Goal: Navigation & Orientation: Understand site structure

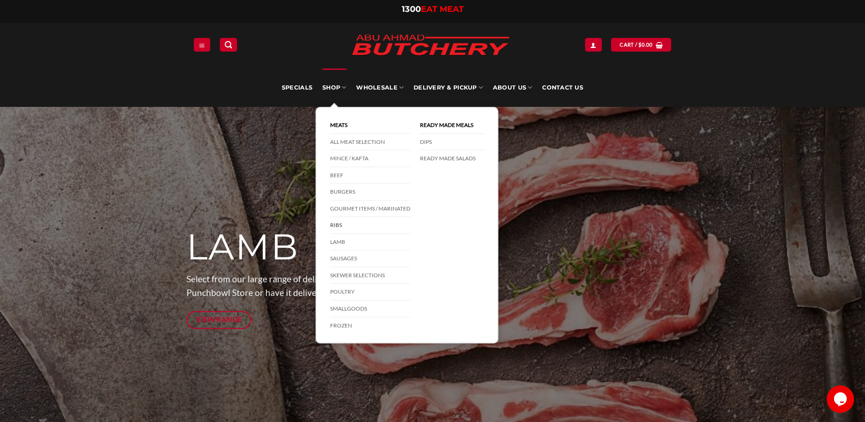
drag, startPoint x: 358, startPoint y: 157, endPoint x: 395, endPoint y: 223, distance: 75.2
click at [358, 157] on link "Mince / Kafta" at bounding box center [370, 158] width 80 height 17
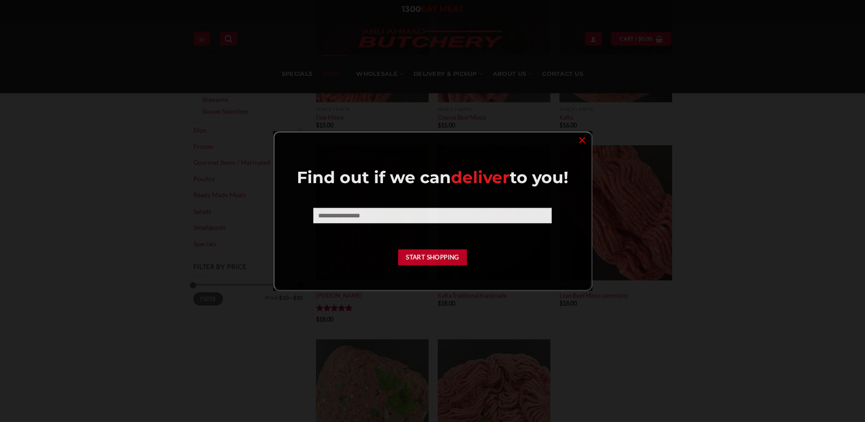
scroll to position [411, 0]
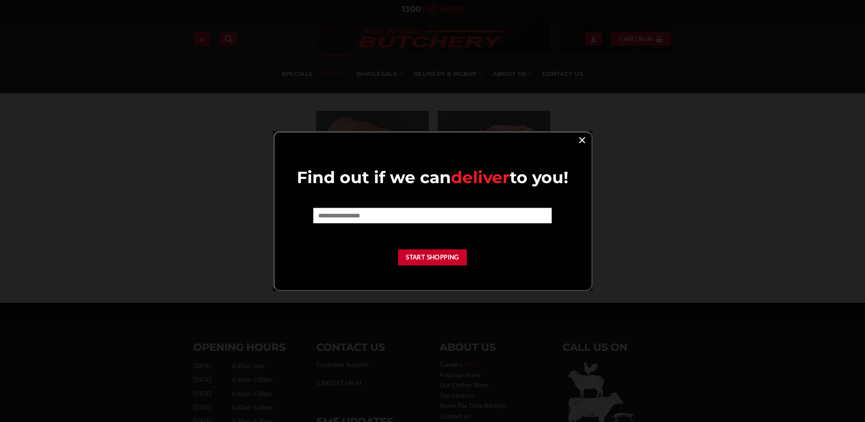
click at [579, 137] on link "×" at bounding box center [582, 139] width 13 height 12
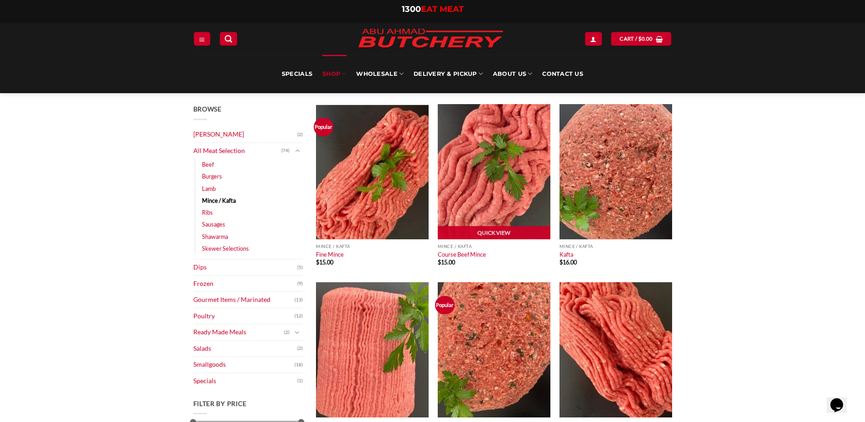
scroll to position [0, 0]
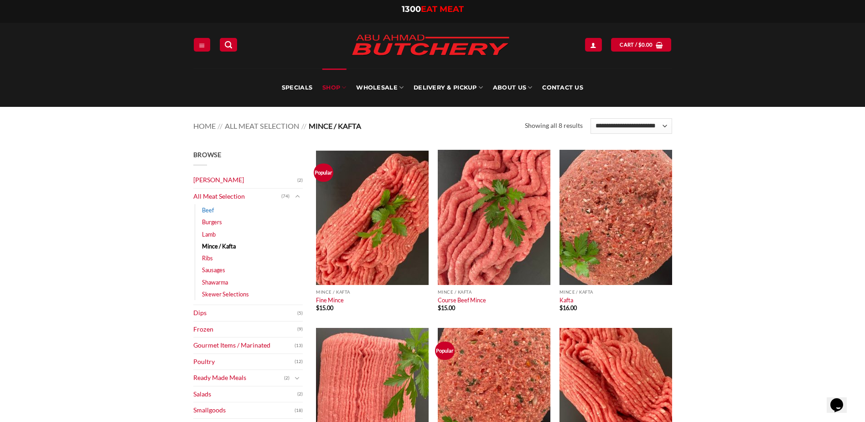
click at [209, 208] on link "Beef" at bounding box center [208, 210] width 12 height 12
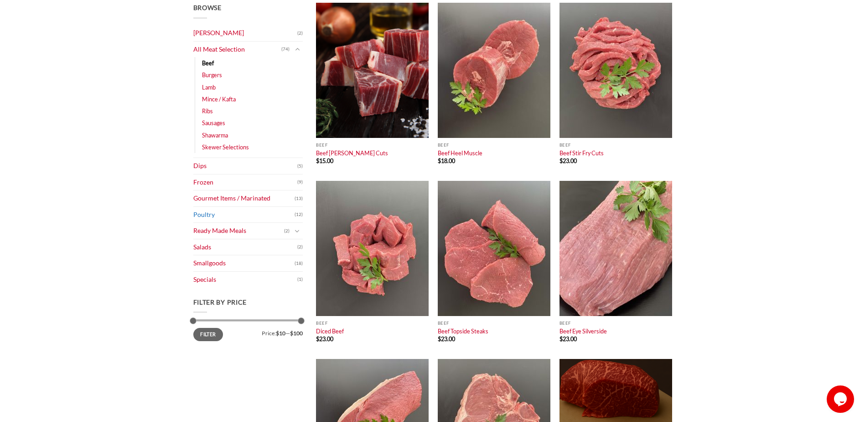
scroll to position [182, 0]
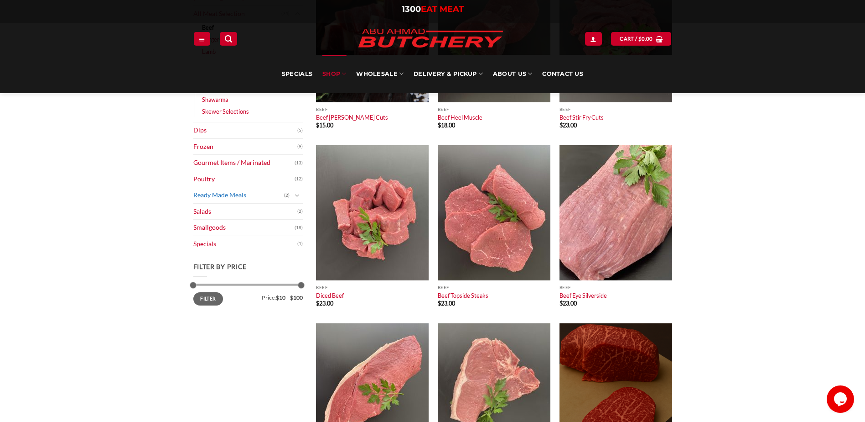
click at [238, 196] on link "Ready Made Meals" at bounding box center [238, 195] width 91 height 16
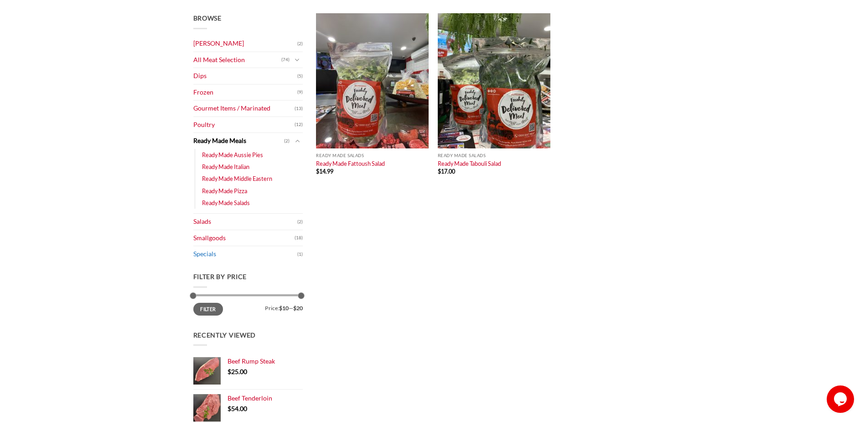
scroll to position [137, 0]
click at [216, 238] on link "Smallgoods" at bounding box center [243, 237] width 101 height 16
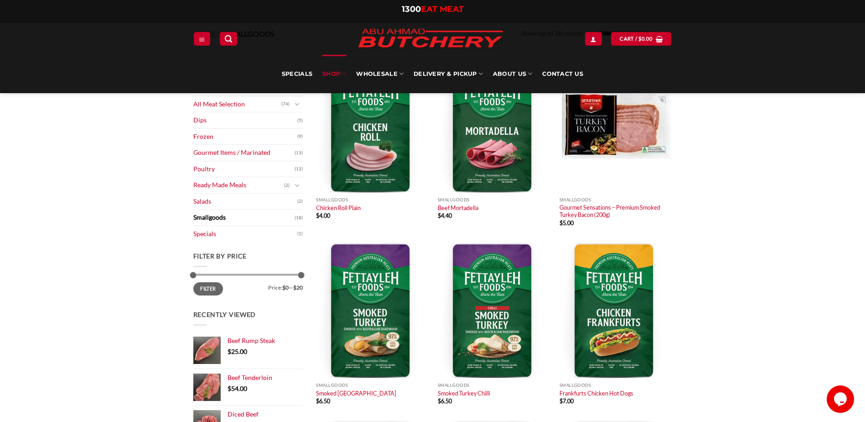
scroll to position [46, 0]
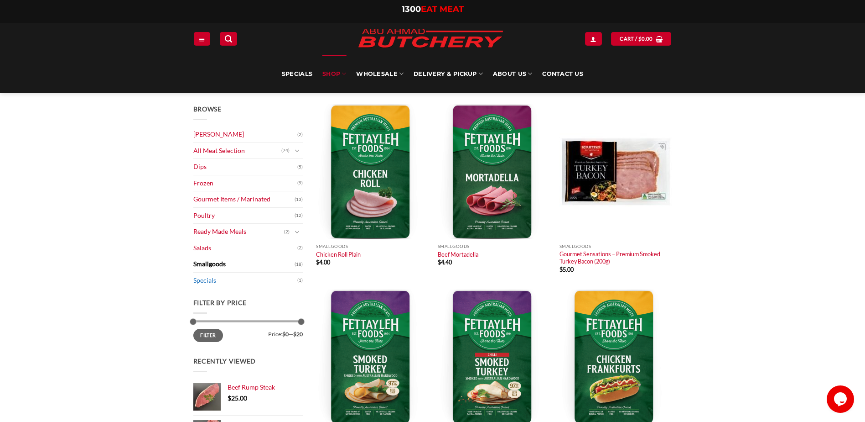
click at [211, 280] on link "Specials" at bounding box center [245, 280] width 104 height 16
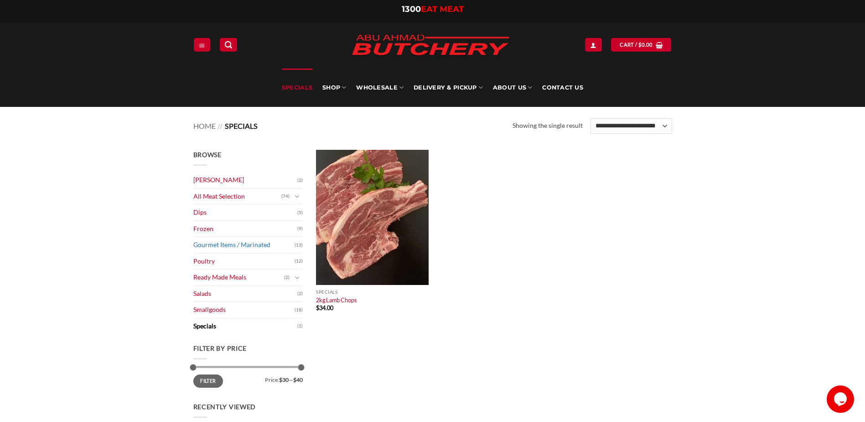
click at [225, 243] on link "Gourmet Items / Marinated" at bounding box center [243, 245] width 101 height 16
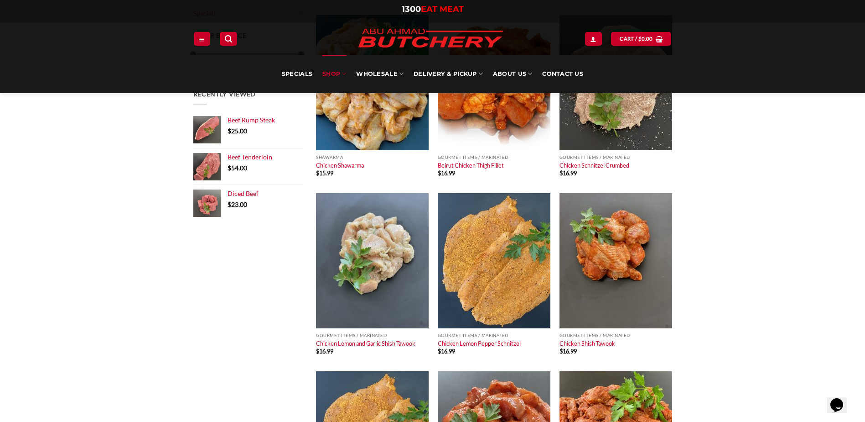
scroll to position [46, 0]
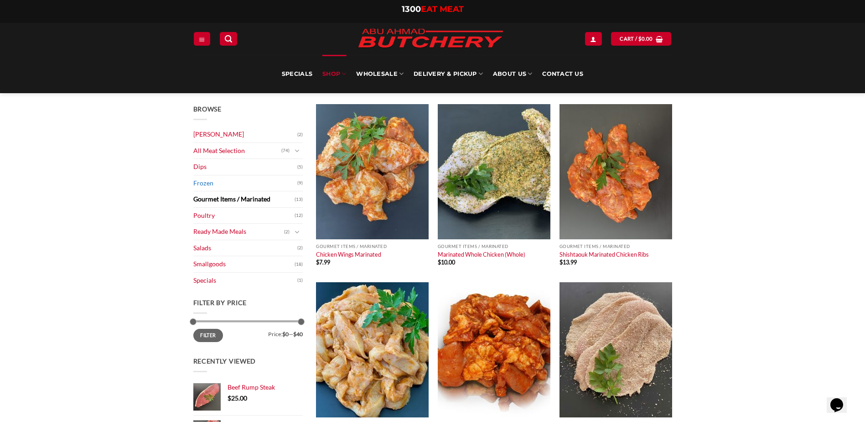
click at [203, 180] on link "Frozen" at bounding box center [245, 183] width 104 height 16
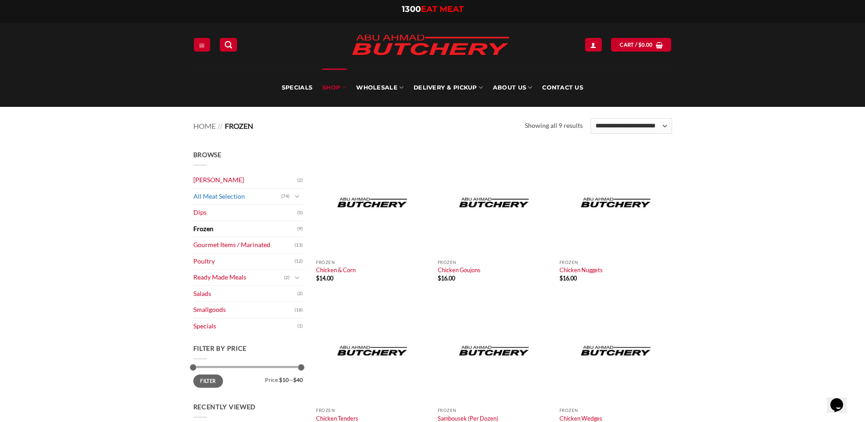
click at [208, 196] on link "All Meat Selection" at bounding box center [237, 196] width 88 height 16
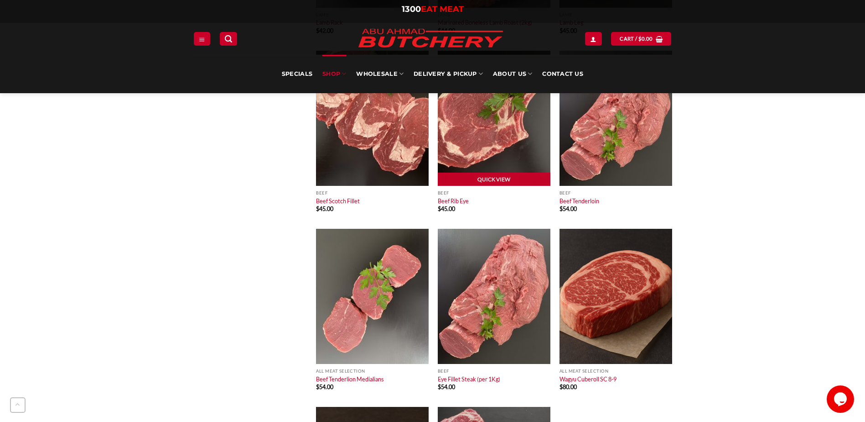
scroll to position [3923, 0]
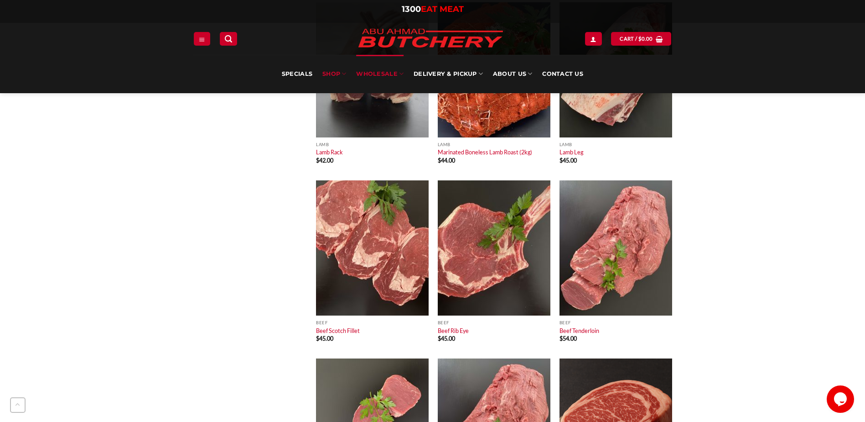
click at [385, 70] on link "Wholesale" at bounding box center [379, 74] width 47 height 38
